Goal: Task Accomplishment & Management: Use online tool/utility

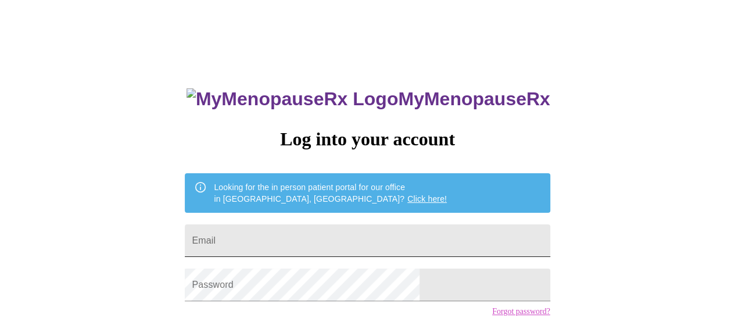
click at [391, 225] on input "Email" at bounding box center [367, 240] width 365 height 33
type input "[EMAIL_ADDRESS][DOMAIN_NAME]"
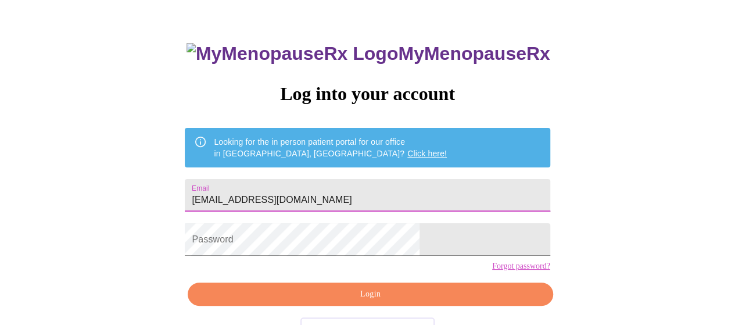
scroll to position [85, 0]
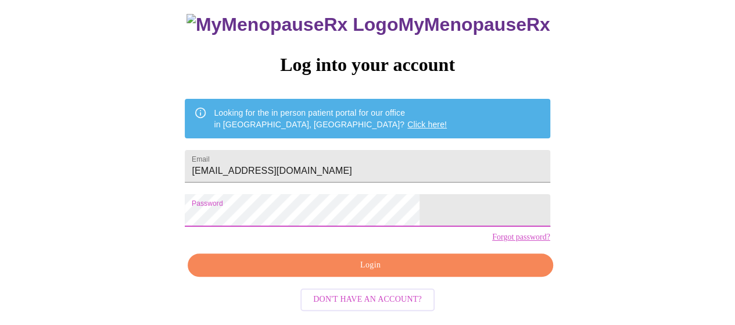
click at [367, 269] on span "Login" at bounding box center [370, 265] width 338 height 15
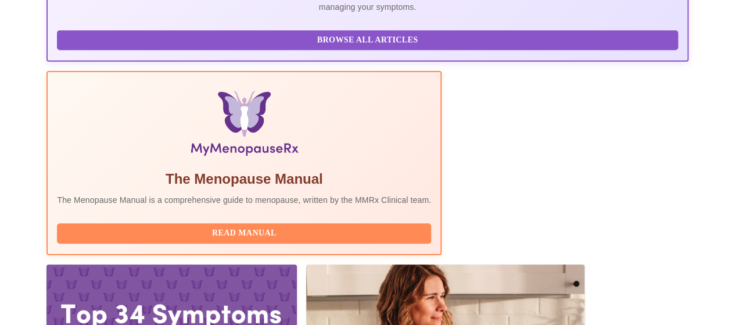
scroll to position [317, 0]
